Goal: Task Accomplishment & Management: Use online tool/utility

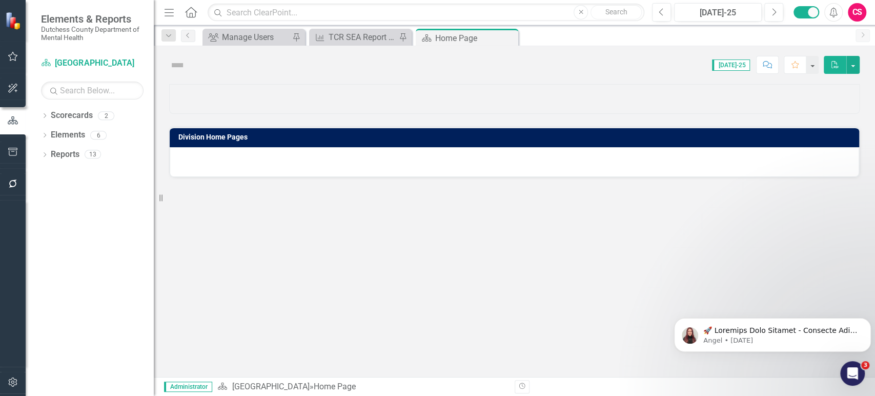
click at [16, 183] on icon "button" at bounding box center [13, 183] width 8 height 8
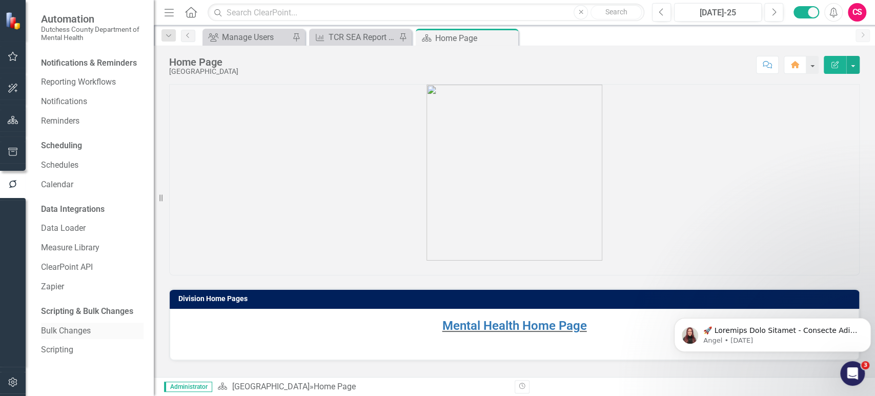
click at [65, 325] on link "Bulk Changes" at bounding box center [92, 331] width 103 height 12
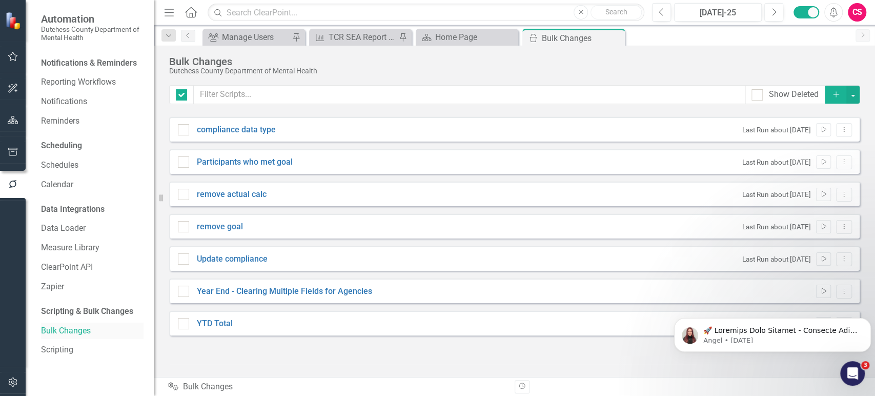
checkbox input "false"
click at [870, 319] on icon "Dismiss notification" at bounding box center [869, 321] width 6 height 6
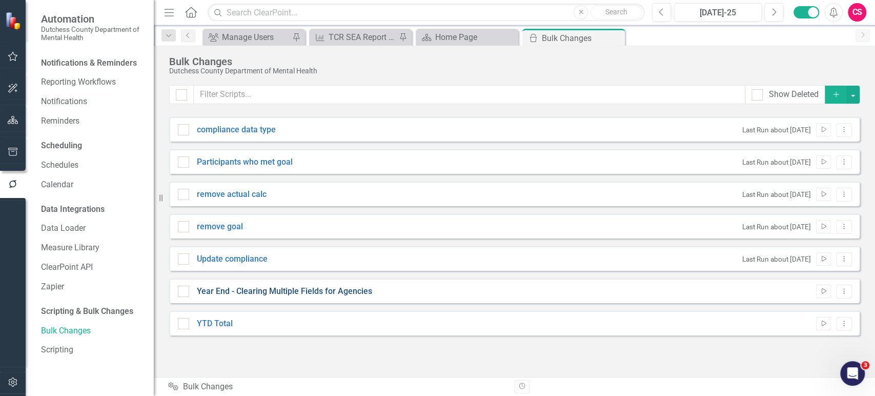
click at [308, 291] on link "Year End - Clearing Multiple Fields for Agencies" at bounding box center [284, 292] width 175 height 12
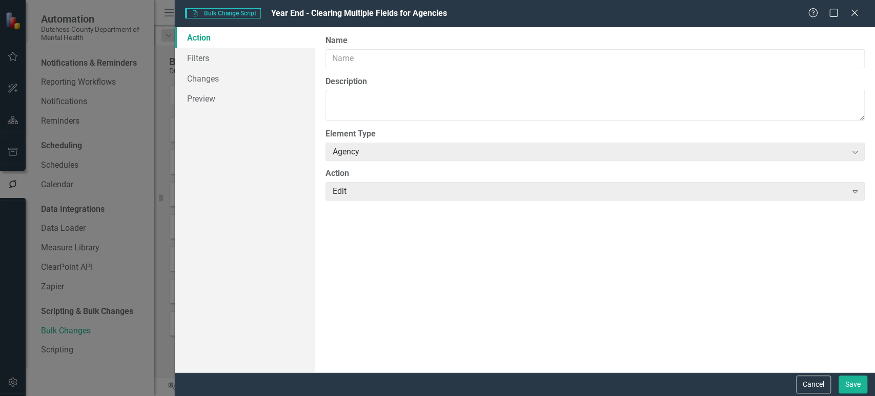
type input "Year End - Clearing Multiple Fields for Agencies"
click at [256, 63] on link "Filters" at bounding box center [245, 58] width 140 height 21
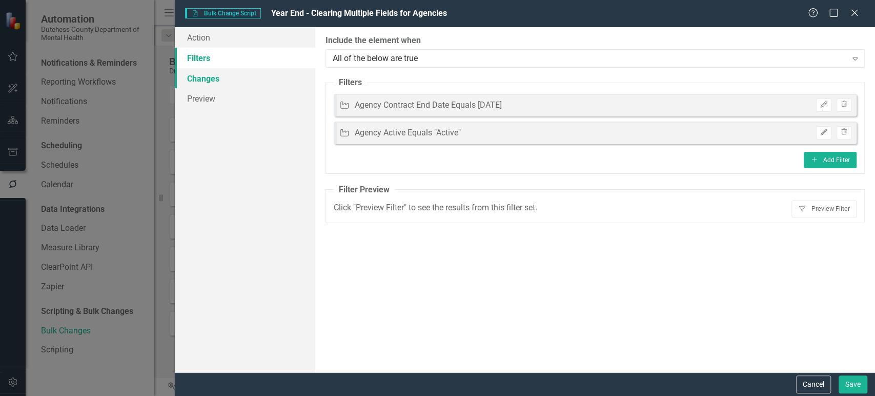
click at [256, 72] on link "Changes" at bounding box center [245, 78] width 140 height 21
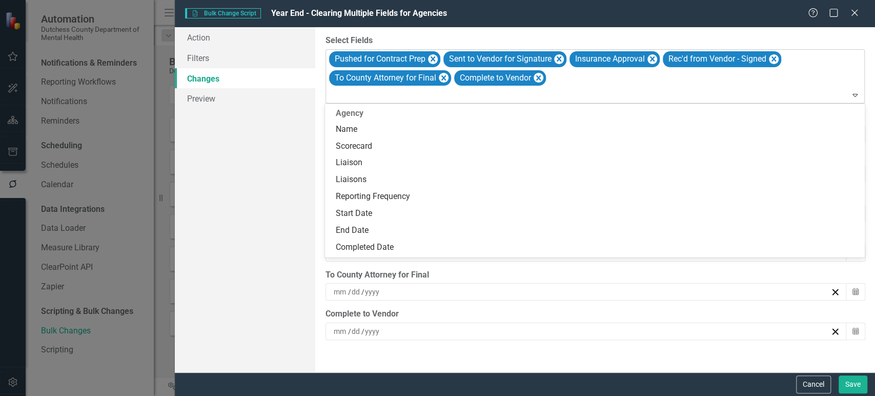
click at [399, 93] on div at bounding box center [596, 95] width 535 height 14
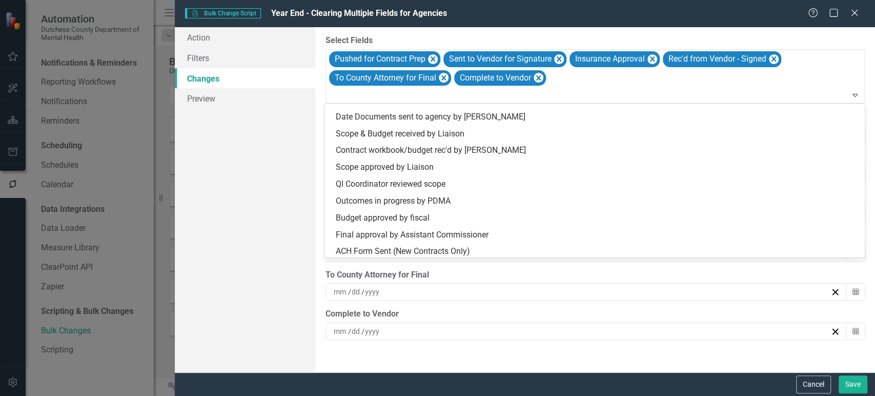
scroll to position [728, 0]
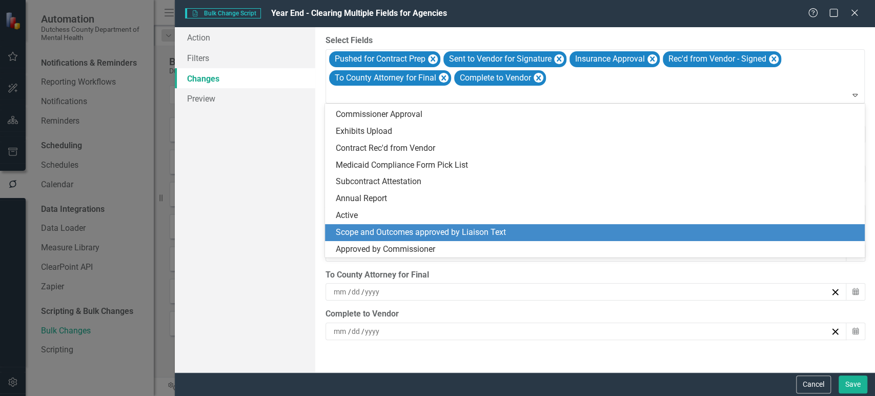
click at [397, 227] on div "Scope and Outcomes approved by Liaison Text" at bounding box center [596, 233] width 523 height 12
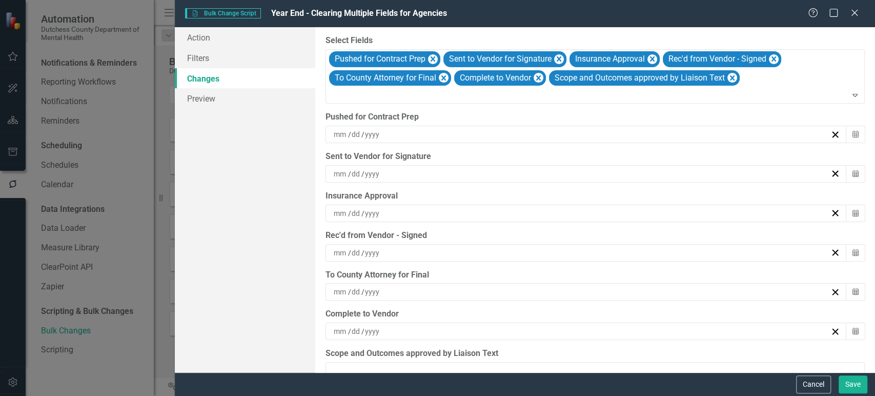
scroll to position [23, 0]
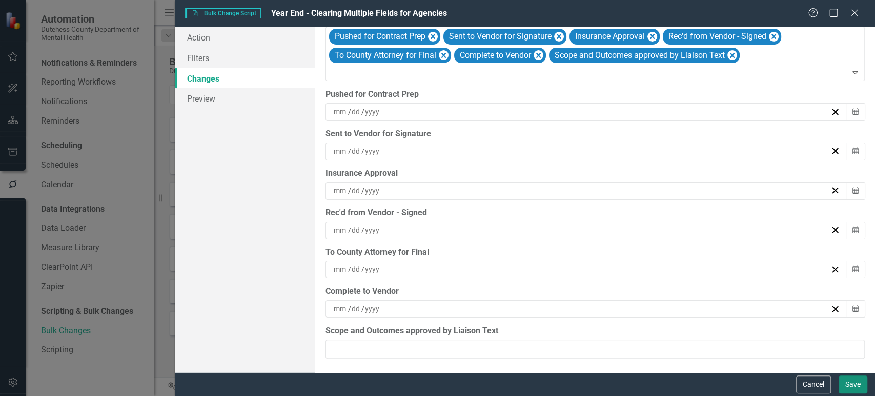
click at [855, 386] on button "Save" at bounding box center [853, 384] width 29 height 18
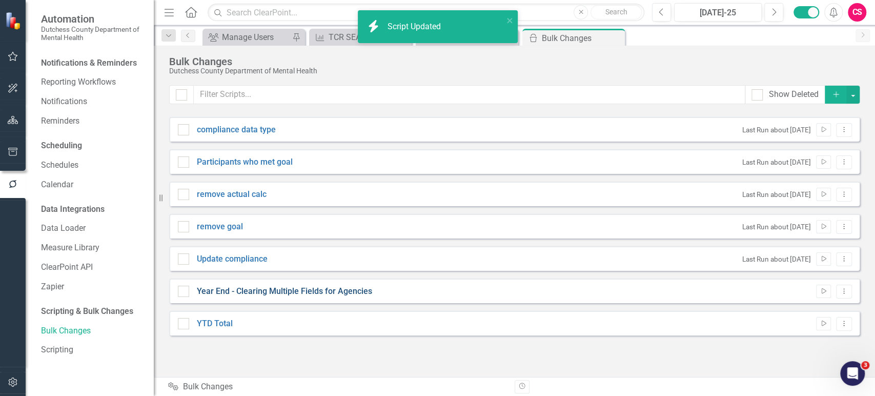
click at [367, 292] on link "Year End - Clearing Multiple Fields for Agencies" at bounding box center [284, 292] width 175 height 12
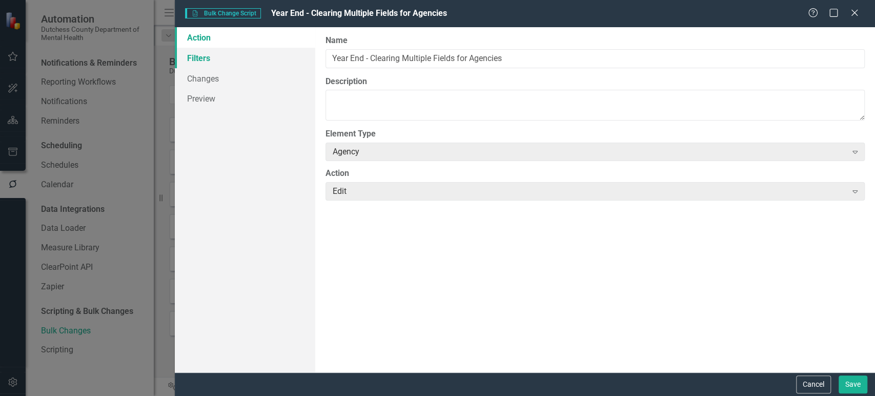
click at [225, 62] on link "Filters" at bounding box center [245, 58] width 140 height 21
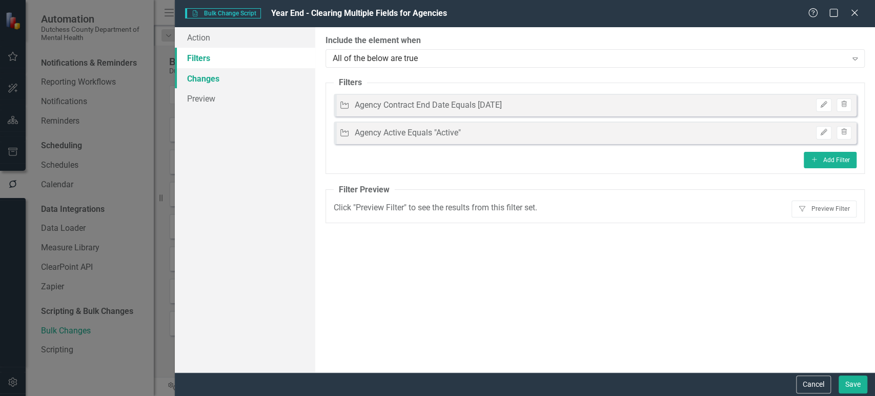
click at [227, 73] on link "Changes" at bounding box center [245, 78] width 140 height 21
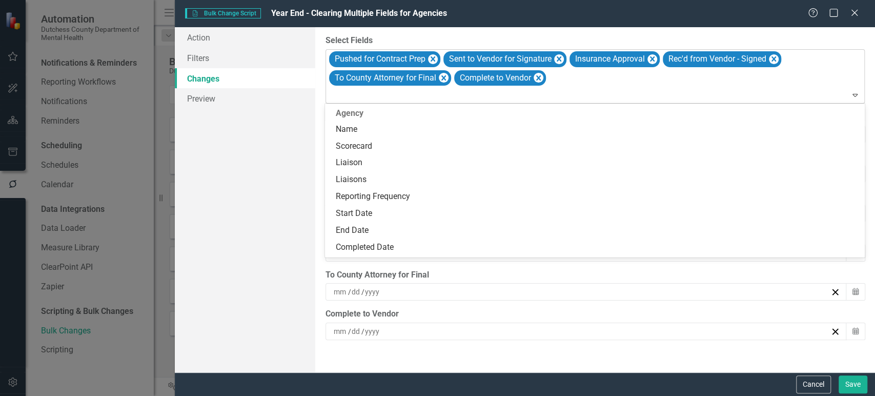
click at [484, 93] on div at bounding box center [596, 95] width 535 height 14
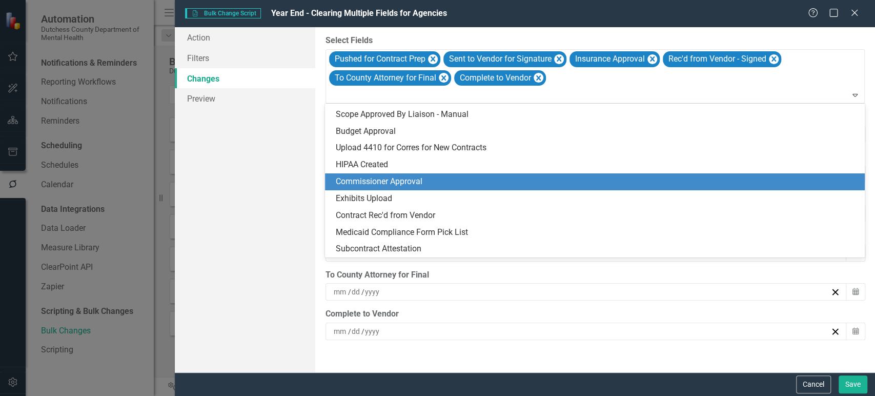
scroll to position [728, 0]
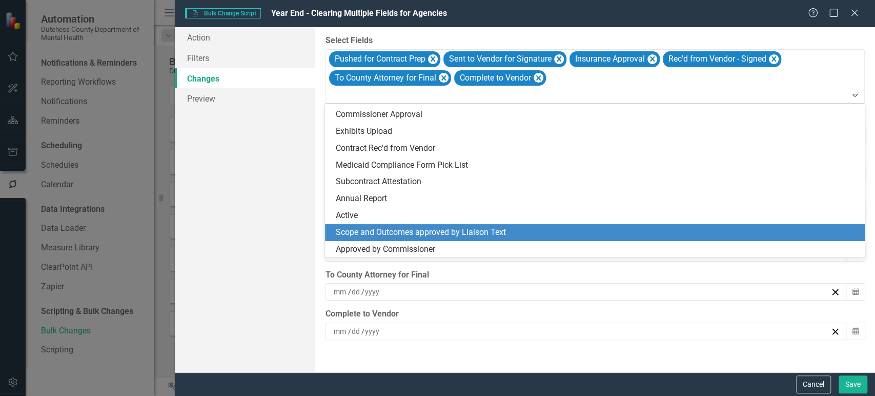
click at [427, 235] on div "Scope and Outcomes approved by Liaison Text" at bounding box center [596, 233] width 523 height 12
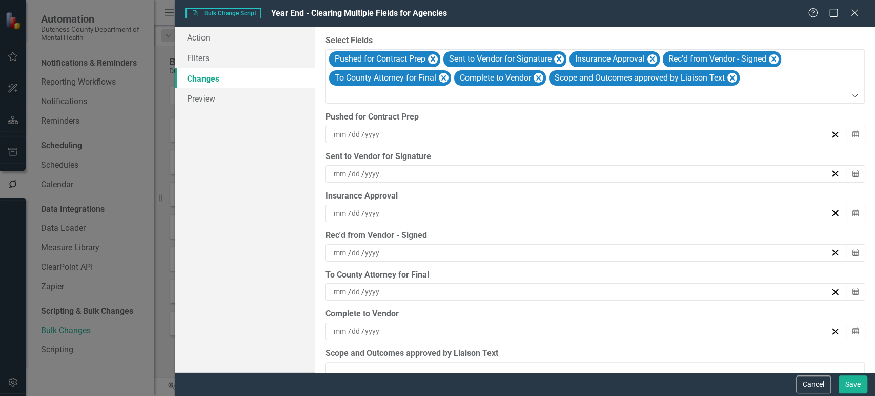
scroll to position [23, 0]
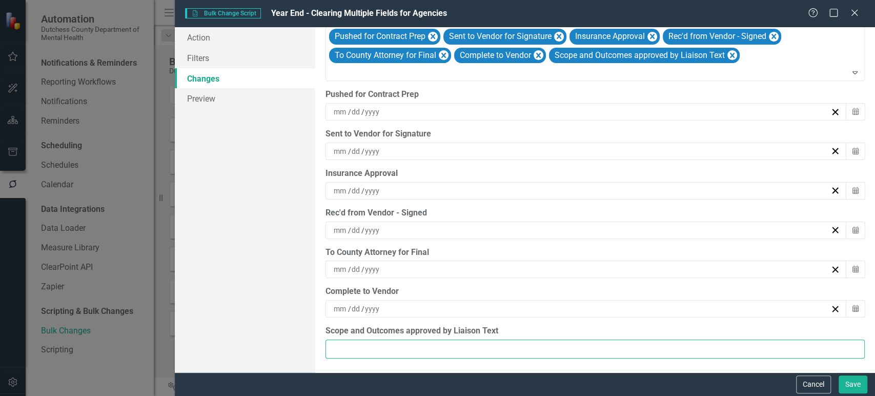
click at [365, 351] on input "Scope and Outcomes approved by Liaison Text" at bounding box center [595, 348] width 539 height 19
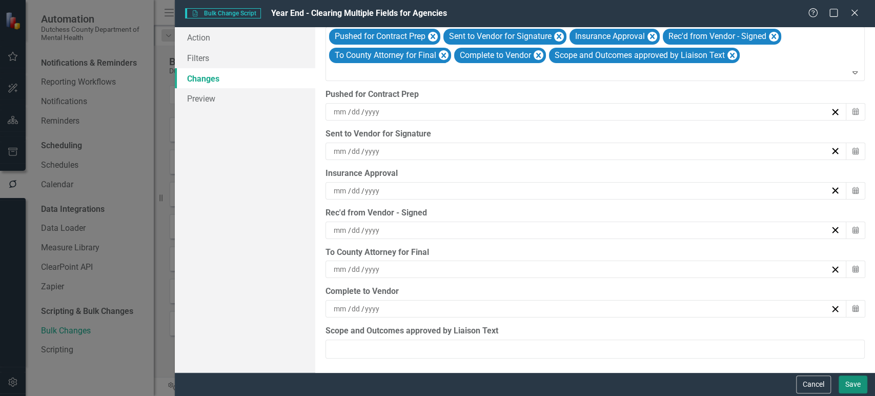
click at [854, 389] on button "Save" at bounding box center [853, 384] width 29 height 18
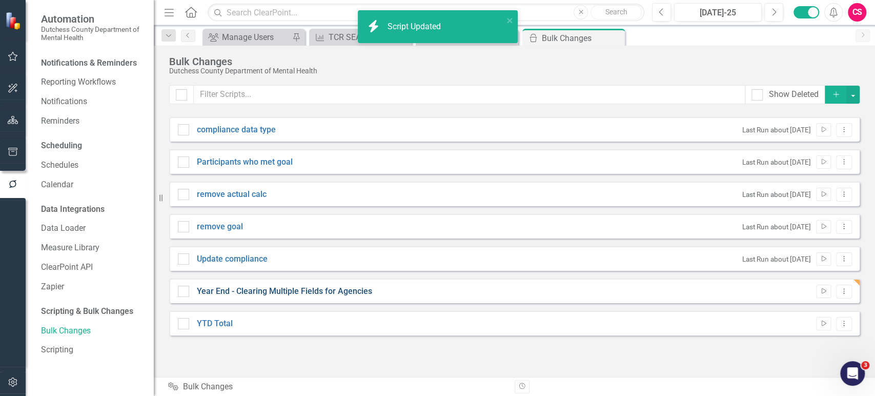
click at [220, 286] on link "Year End - Clearing Multiple Fields for Agencies" at bounding box center [284, 292] width 175 height 12
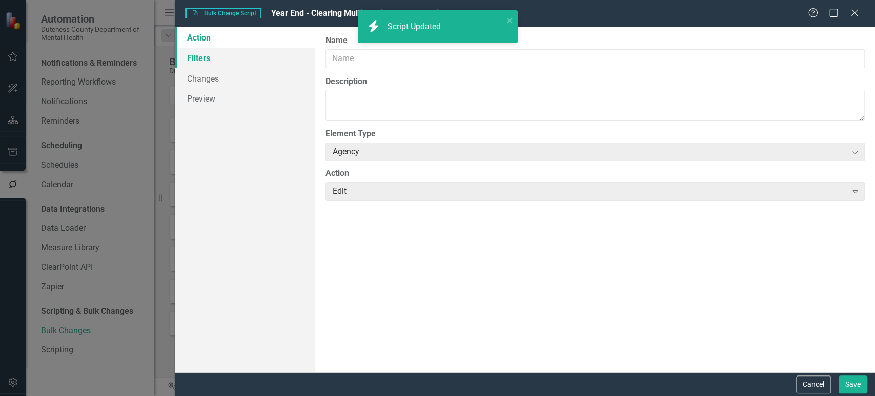
type input "Year End - Clearing Multiple Fields for Agencies"
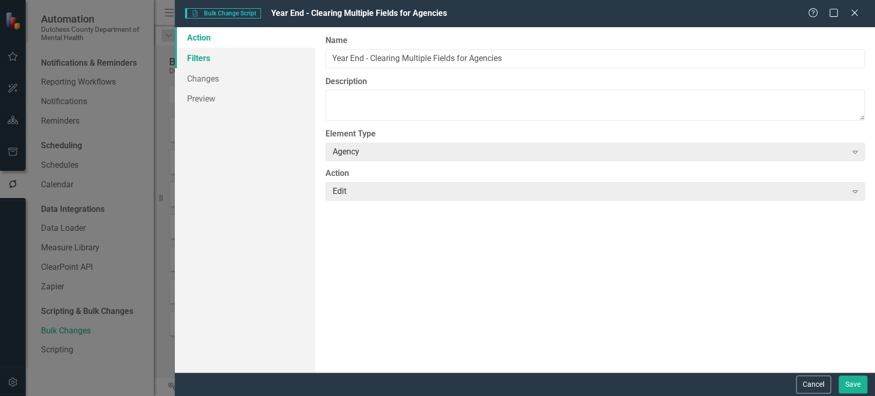
click at [249, 58] on link "Filters" at bounding box center [245, 58] width 140 height 21
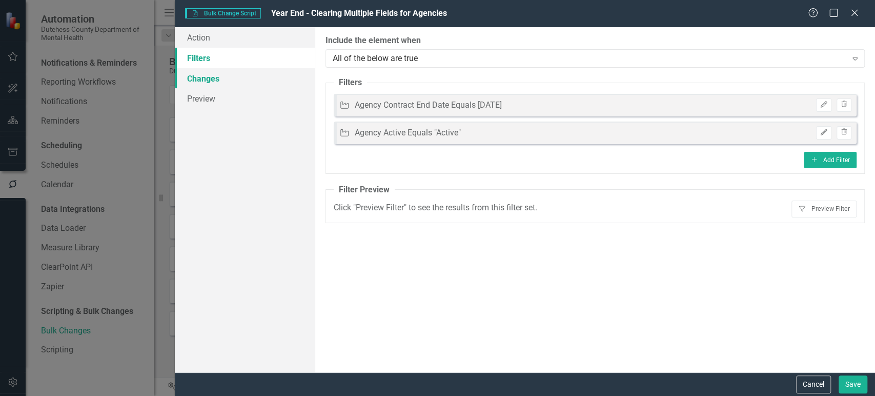
click at [248, 75] on link "Changes" at bounding box center [245, 78] width 140 height 21
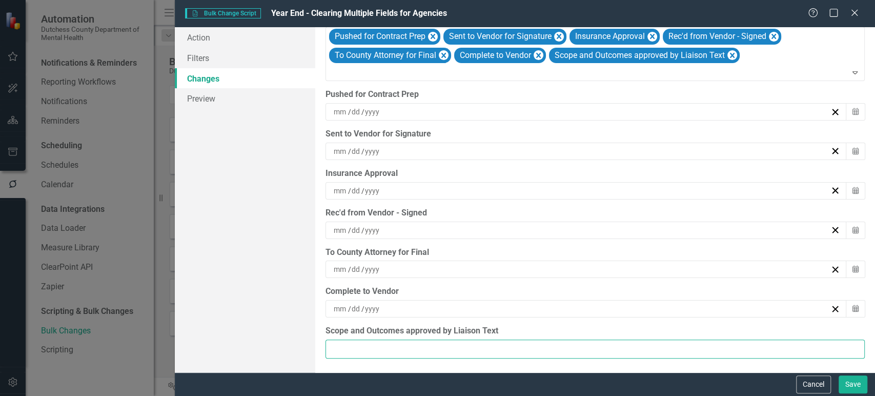
click at [365, 346] on input "Scope and Outcomes approved by Liaison Text" at bounding box center [595, 348] width 539 height 19
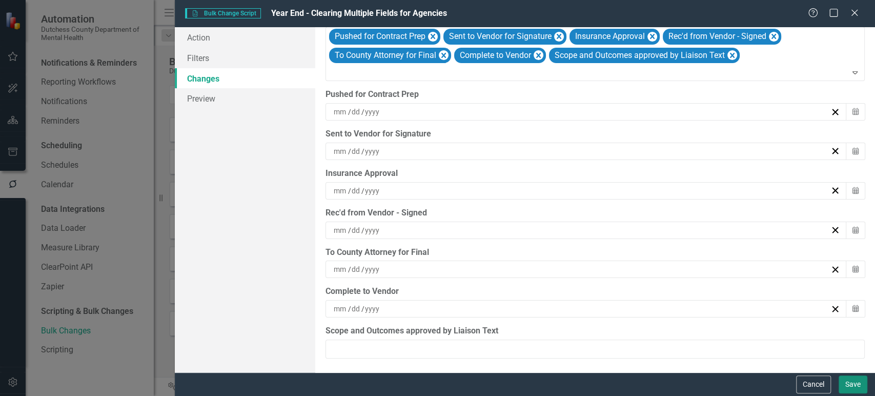
click at [857, 388] on button "Save" at bounding box center [853, 384] width 29 height 18
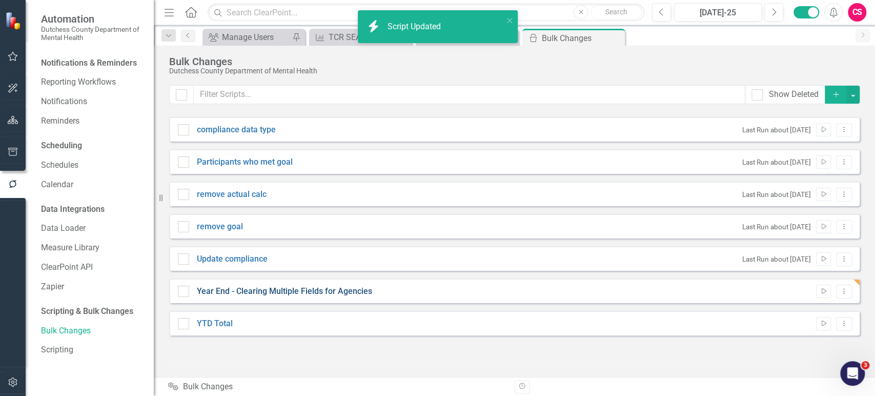
click at [347, 290] on link "Year End - Clearing Multiple Fields for Agencies" at bounding box center [284, 292] width 175 height 12
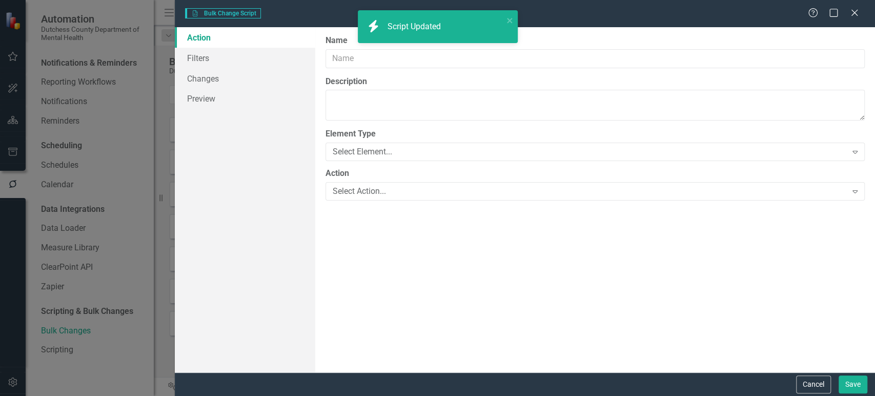
type input "Year End - Clearing Multiple Fields for Agencies"
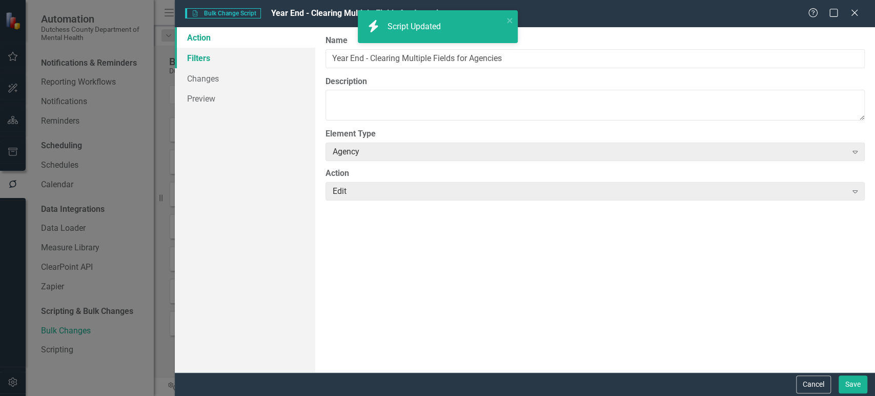
click at [225, 52] on link "Filters" at bounding box center [245, 58] width 140 height 21
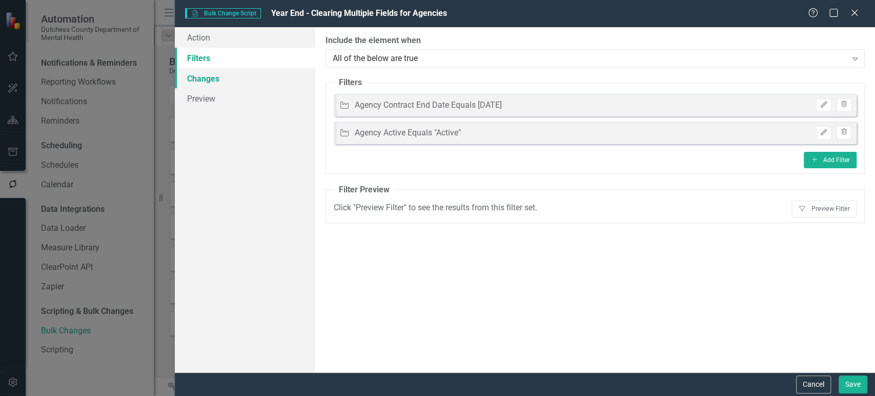
click at [225, 75] on link "Changes" at bounding box center [245, 78] width 140 height 21
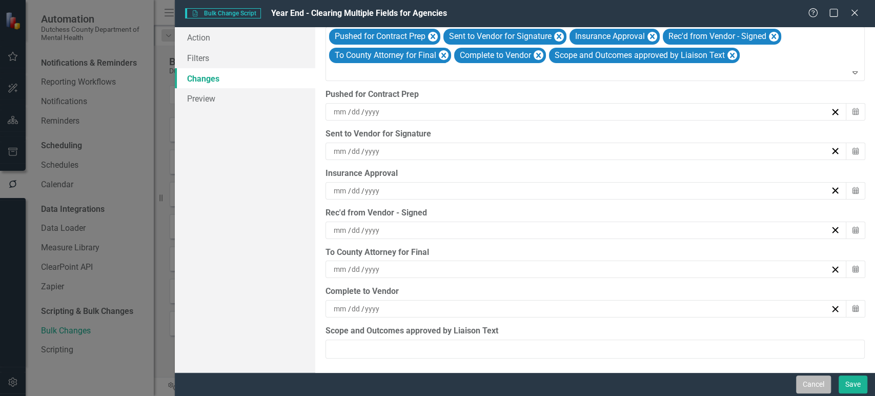
click at [802, 385] on button "Cancel" at bounding box center [813, 384] width 35 height 18
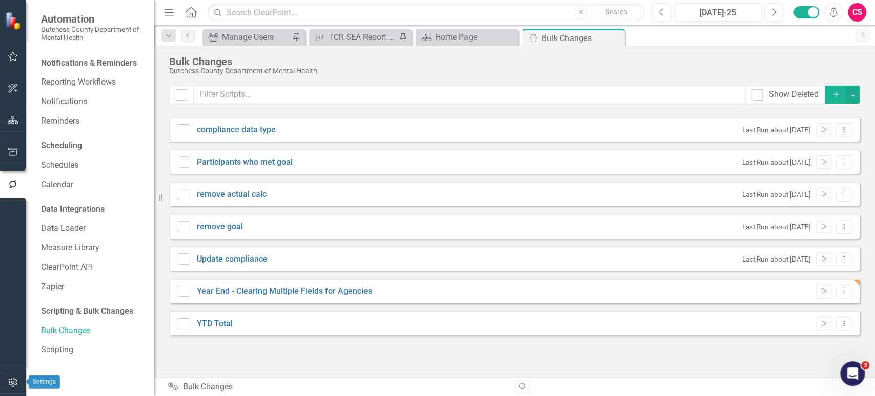
click at [13, 381] on icon "button" at bounding box center [13, 382] width 11 height 8
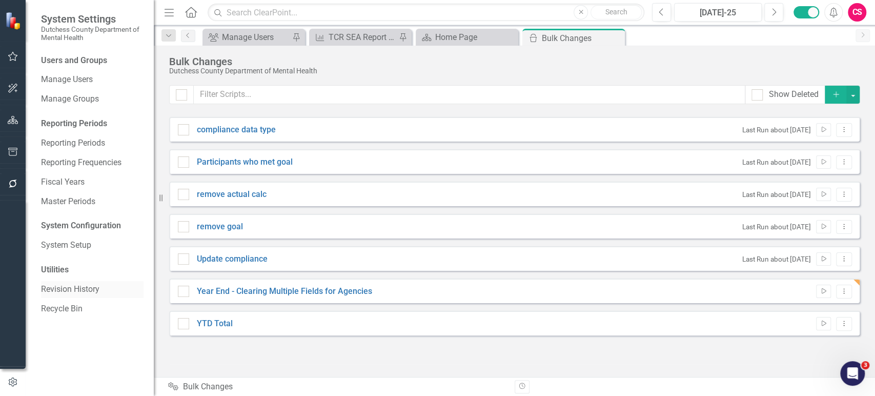
click at [83, 290] on link "Revision History" at bounding box center [92, 290] width 103 height 12
checkbox input "false"
click at [356, 286] on link "Year End - Clearing Multiple Fields for Agencies" at bounding box center [284, 292] width 175 height 12
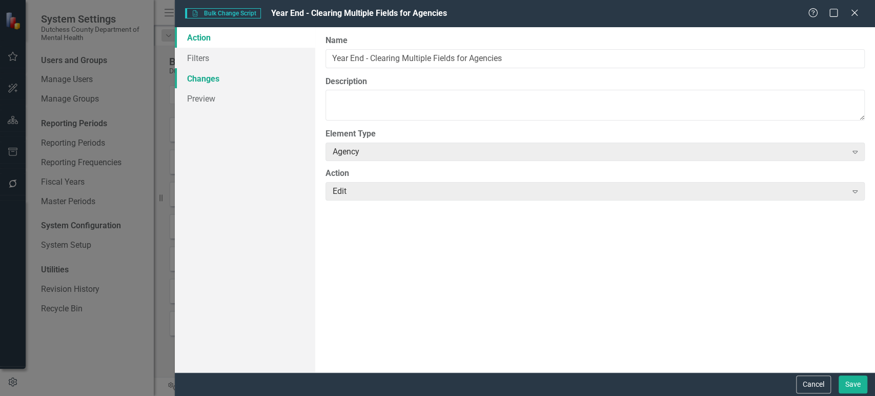
click at [211, 73] on link "Changes" at bounding box center [245, 78] width 140 height 21
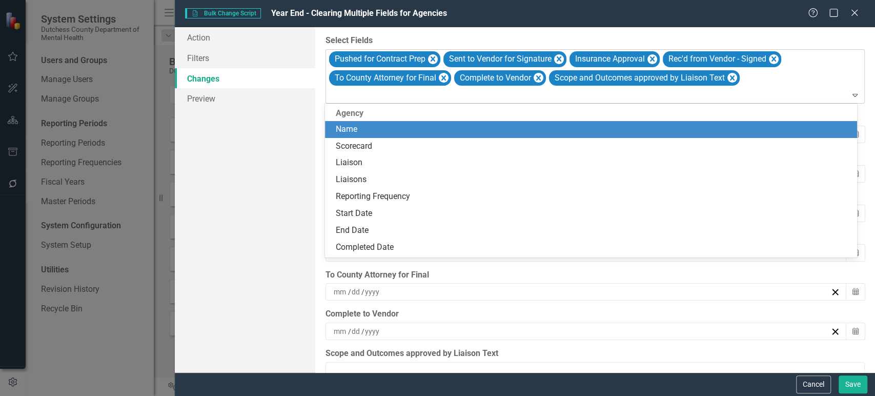
click at [529, 97] on div at bounding box center [596, 95] width 535 height 14
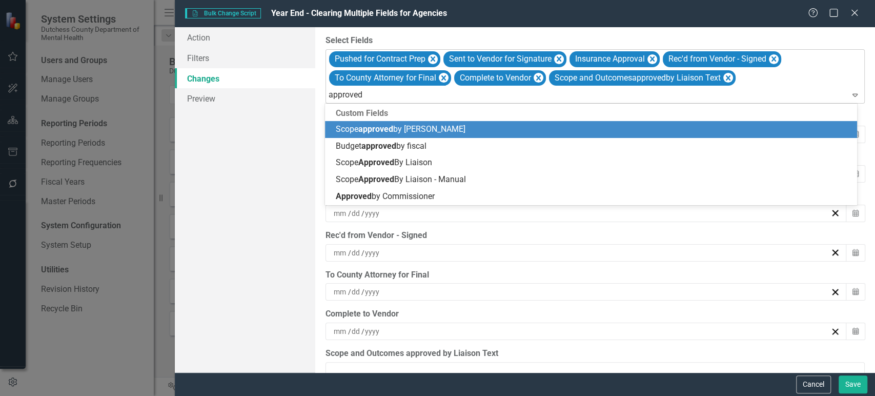
type input "approved"
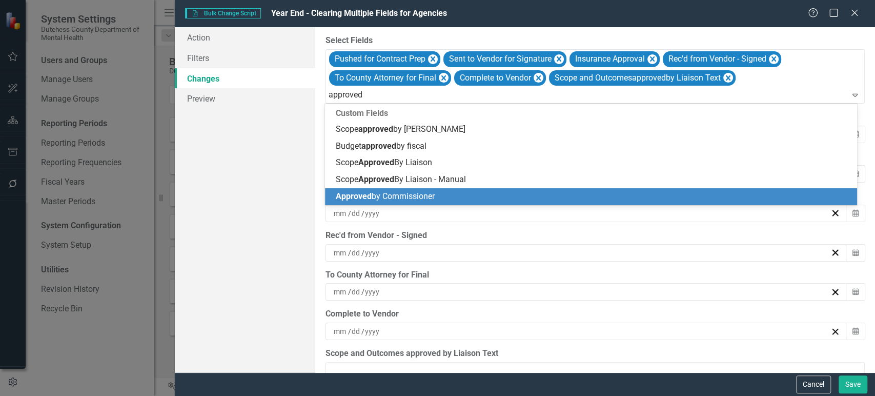
click at [431, 205] on div "Approved by Commissioner" at bounding box center [591, 196] width 532 height 17
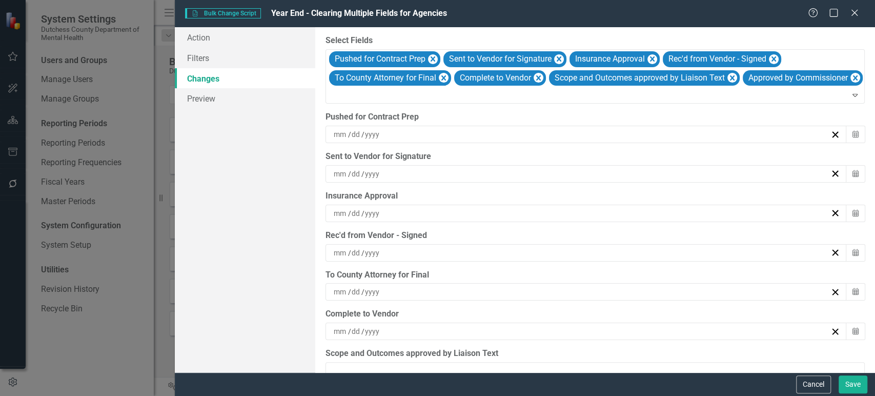
scroll to position [82, 0]
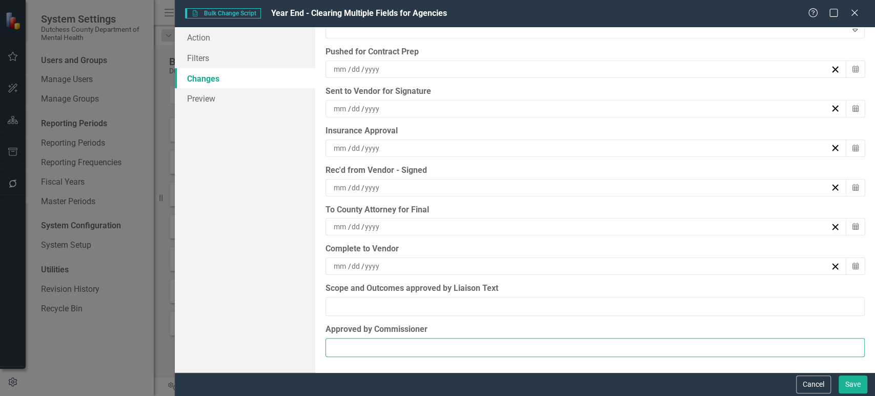
click at [371, 344] on input "Approved by Commissioner" at bounding box center [595, 347] width 539 height 19
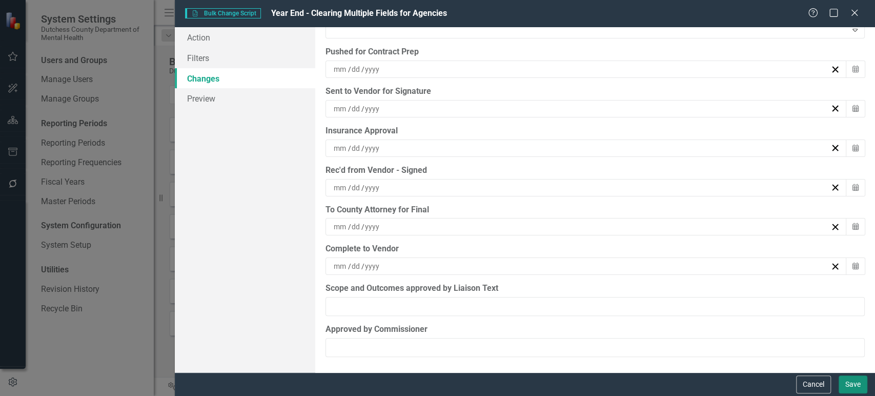
click at [863, 386] on button "Save" at bounding box center [853, 384] width 29 height 18
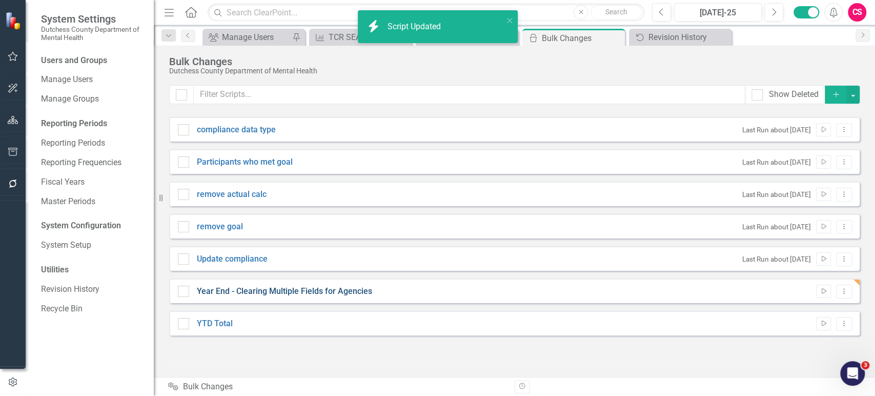
click at [305, 287] on link "Year End - Clearing Multiple Fields for Agencies" at bounding box center [284, 292] width 175 height 12
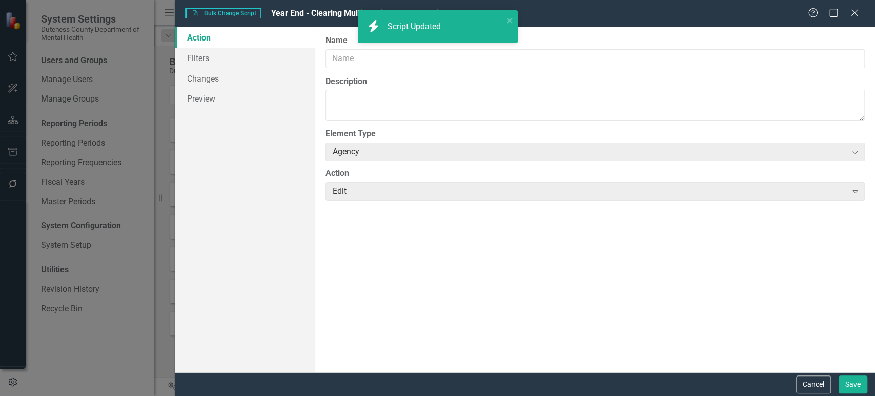
type input "Year End - Clearing Multiple Fields for Agencies"
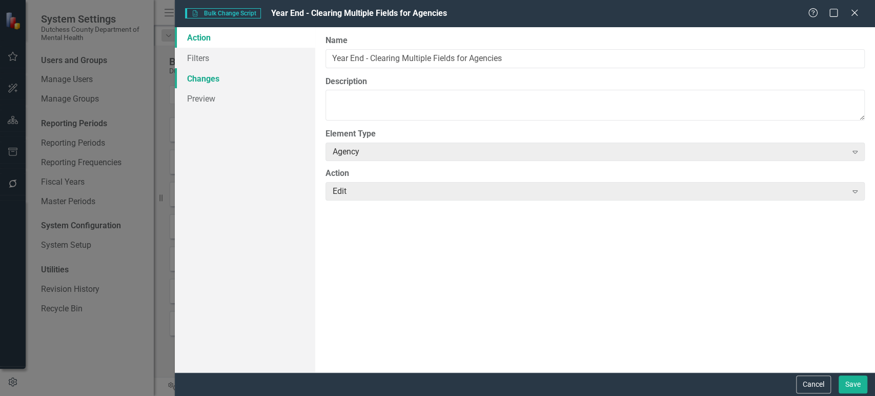
click at [216, 82] on link "Changes" at bounding box center [245, 78] width 140 height 21
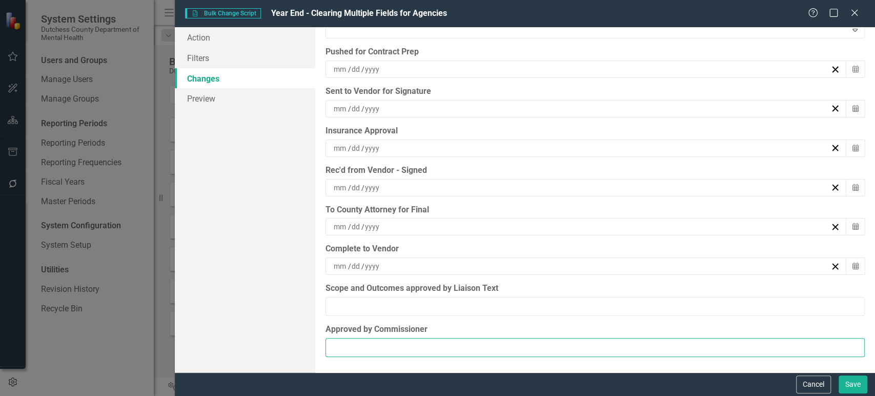
click at [363, 349] on input "Approved by Commissioner" at bounding box center [595, 347] width 539 height 19
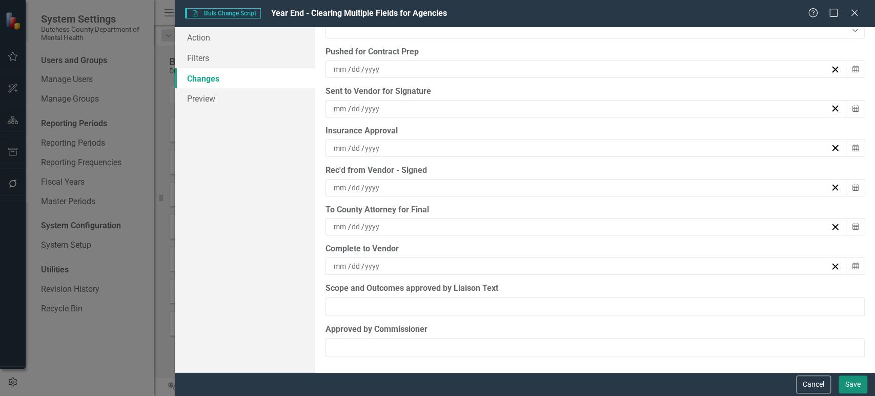
click at [853, 382] on button "Save" at bounding box center [853, 384] width 29 height 18
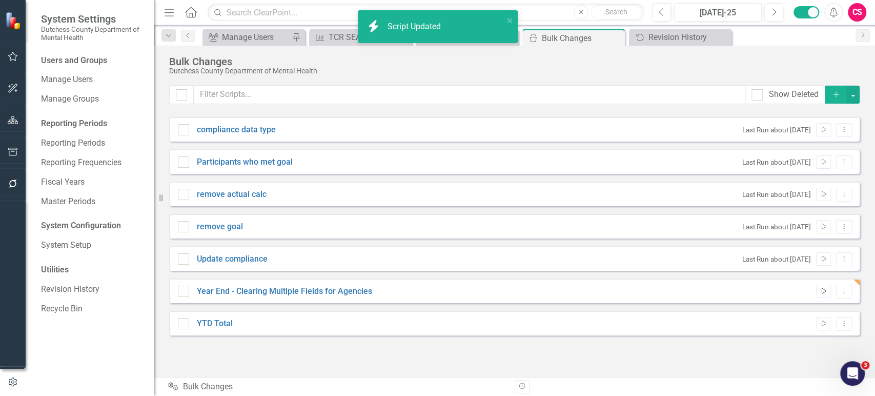
click at [820, 290] on icon "Run Script" at bounding box center [824, 291] width 8 height 6
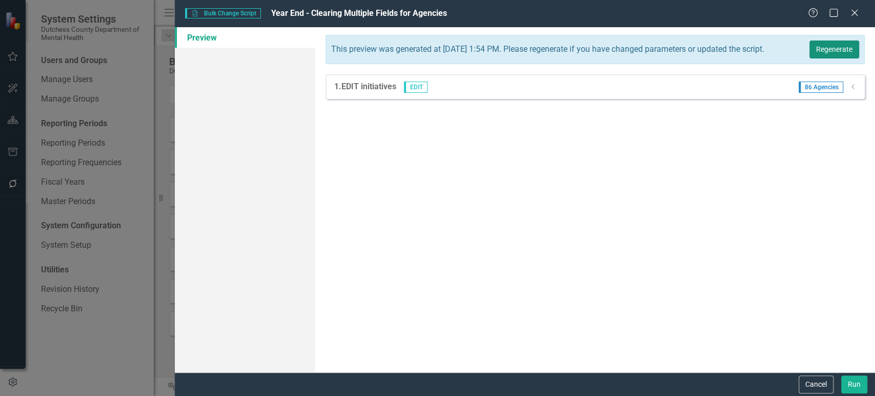
click at [849, 56] on button "Regenerate" at bounding box center [835, 50] width 50 height 18
click at [847, 93] on div "88 Agencies Dropdown" at bounding box center [824, 87] width 66 height 11
click at [853, 90] on icon "Dropdown" at bounding box center [854, 87] width 8 height 6
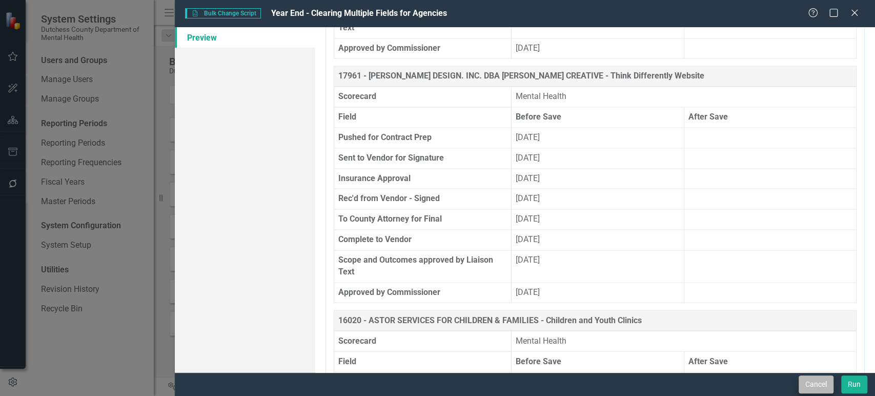
scroll to position [1356, 0]
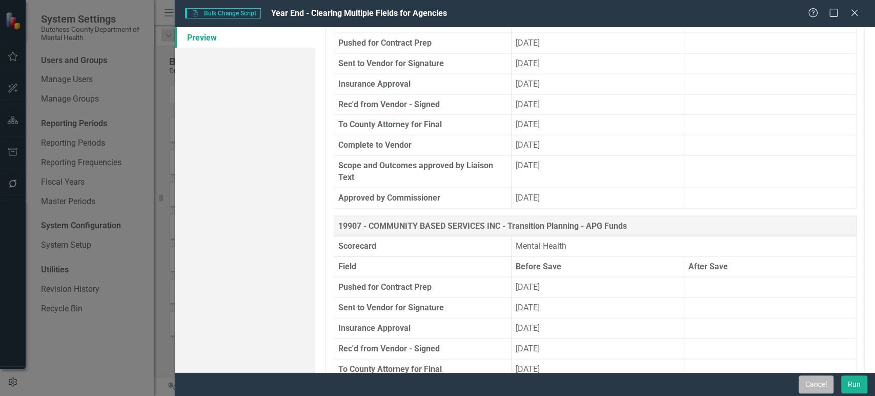
click at [812, 379] on button "Cancel" at bounding box center [816, 384] width 35 height 18
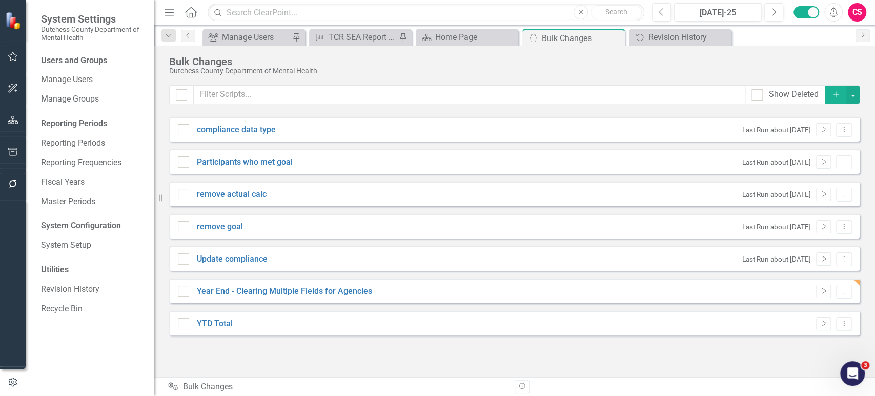
click at [851, 281] on div "Year End - Clearing Multiple Fields for Agencies Run Script Dropdown Menu" at bounding box center [514, 290] width 691 height 25
click at [846, 289] on icon "Dropdown Menu" at bounding box center [844, 291] width 9 height 7
click at [797, 322] on link "Edit Edit Script" at bounding box center [811, 326] width 82 height 19
